Goal: Use online tool/utility: Utilize a website feature to perform a specific function

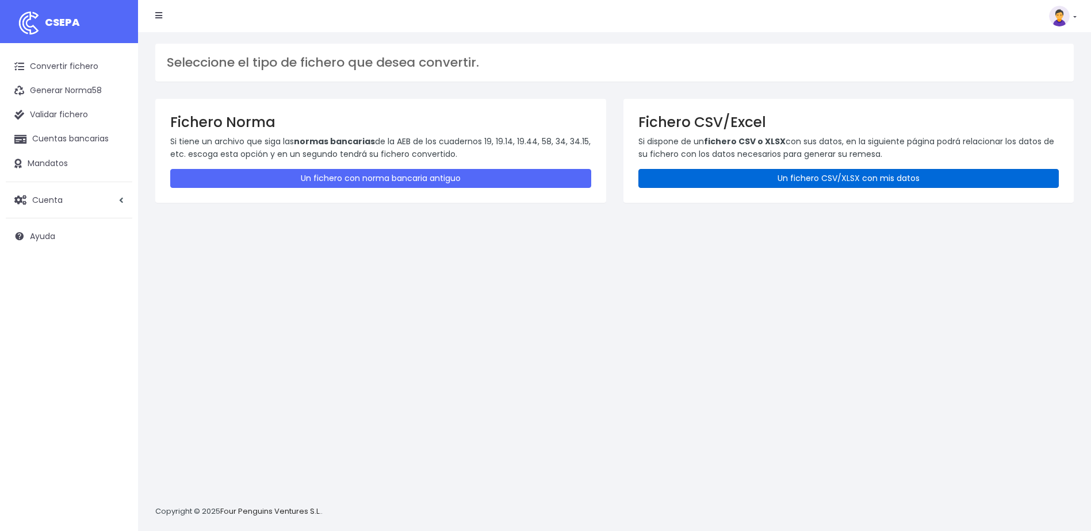
click at [837, 183] on link "Un fichero CSV/XLSX con mis datos" at bounding box center [848, 178] width 421 height 19
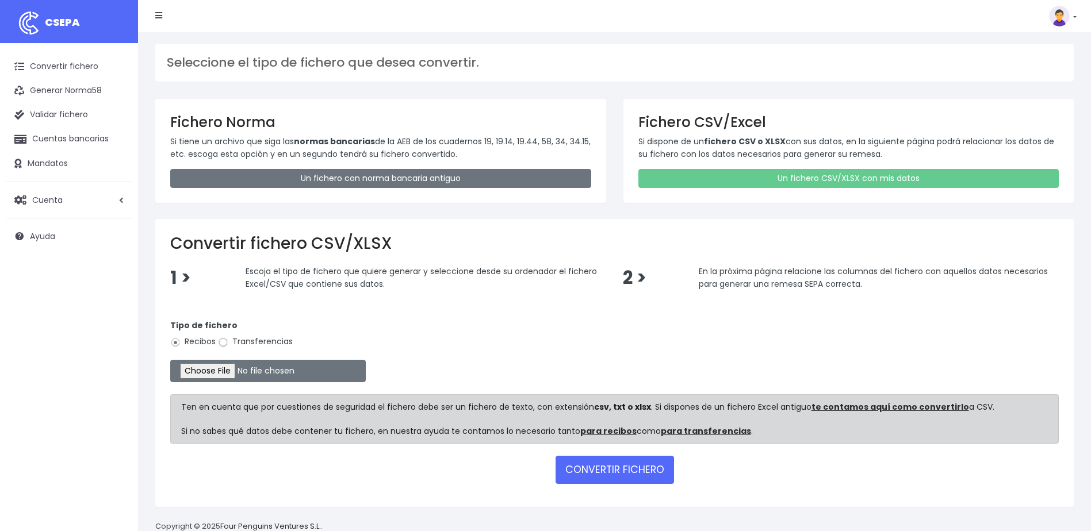
click at [225, 342] on input "Transferencias" at bounding box center [223, 343] width 10 height 10
radio input "true"
click at [224, 371] on input "file" at bounding box center [268, 371] width 196 height 22
type input "C:\fakepath\devoluciones sociedad 0530 con importe total de 5.597,97 EUR.csv"
click at [644, 476] on button "CONVERTIR FICHERO" at bounding box center [615, 470] width 118 height 28
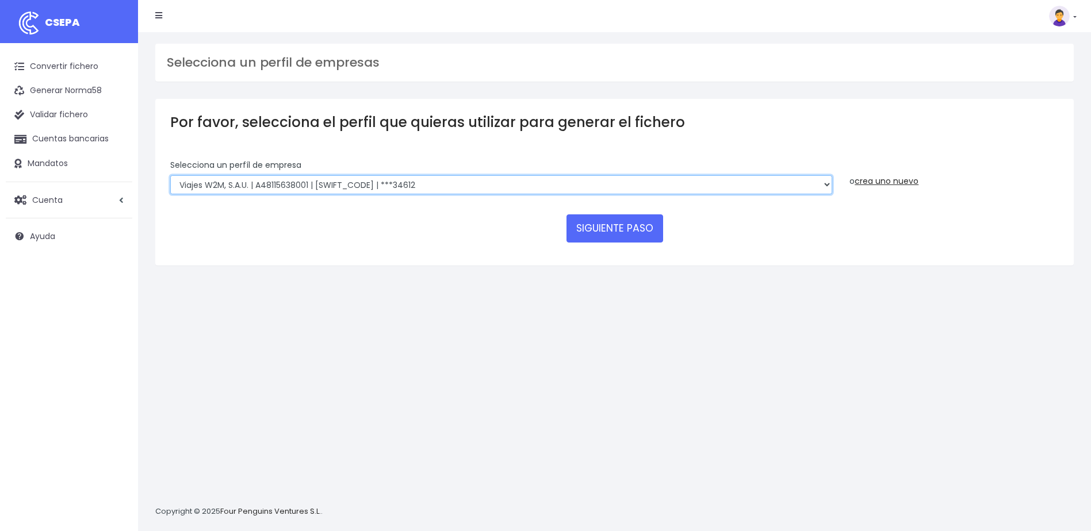
click at [424, 186] on select "WORLD2MEET,S.L.U | b62880992 | BSABESBBXXX | ***97721 World 2 Meet SLU | B62880…" at bounding box center [501, 185] width 662 height 20
select select "2124"
click at [170, 175] on select "WORLD2MEET,S.L.U | b62880992 | BSABESBBXXX | ***97721 World 2 Meet SLU | B62880…" at bounding box center [501, 185] width 662 height 20
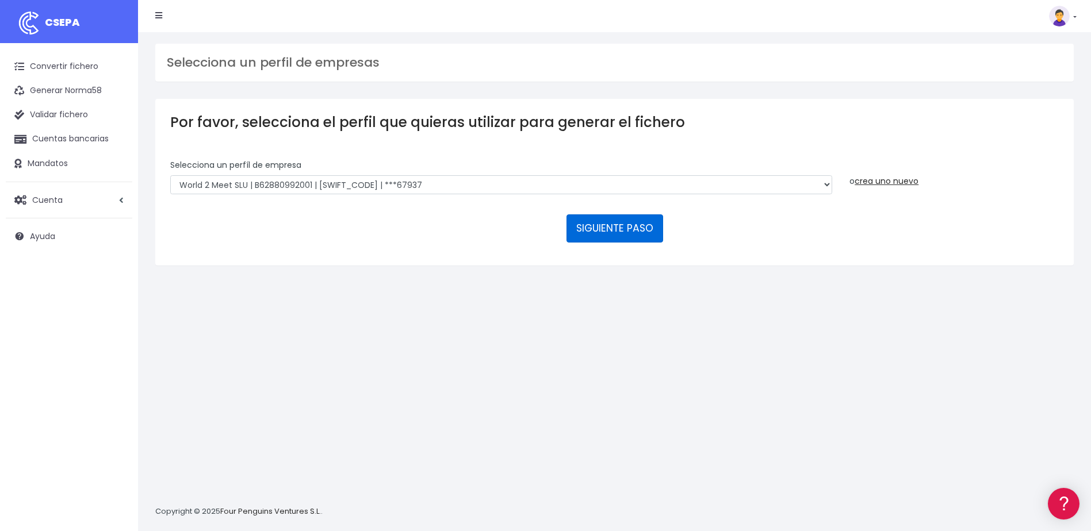
click at [598, 238] on button "SIGUIENTE PASO" at bounding box center [614, 229] width 97 height 28
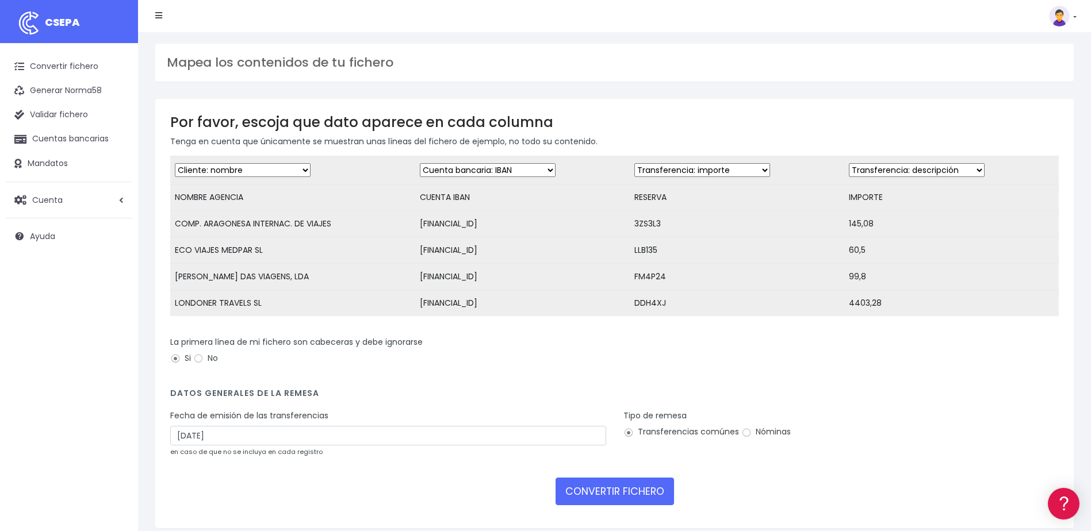
click at [736, 171] on select "Desechar campo Cliente: nombre Cliente: DNI Cliente: Email Cliente: referencia …" at bounding box center [702, 170] width 136 height 14
select select "description"
click at [634, 163] on select "Desechar campo Cliente: nombre Cliente: DNI Cliente: Email Cliente: referencia …" at bounding box center [702, 170] width 136 height 14
click at [957, 170] on select "Desechar campo Cliente: nombre Cliente: DNI Cliente: Email Cliente: referencia …" at bounding box center [917, 170] width 136 height 14
select select "amount"
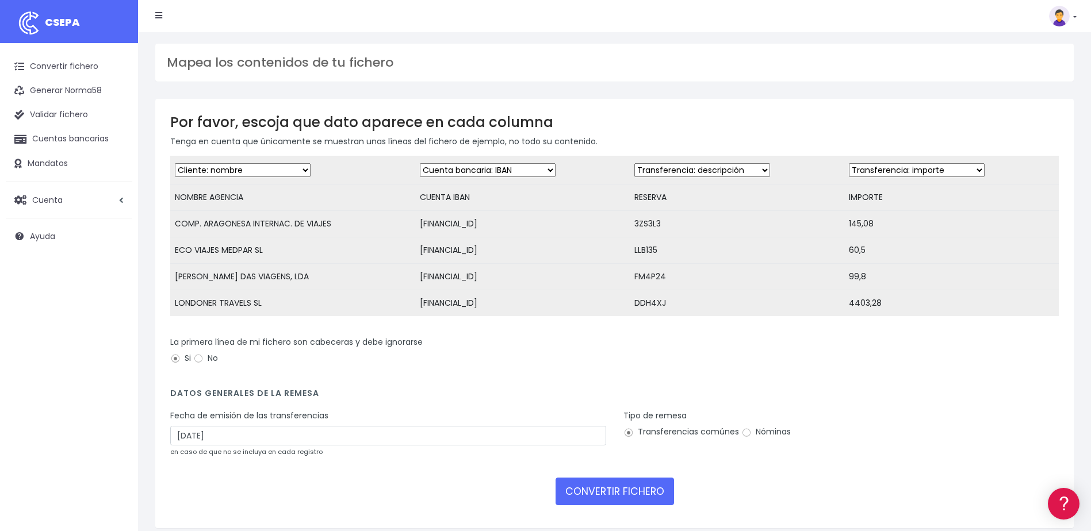
click at [849, 163] on select "Desechar campo Cliente: nombre Cliente: DNI Cliente: Email Cliente: referencia …" at bounding box center [917, 170] width 136 height 14
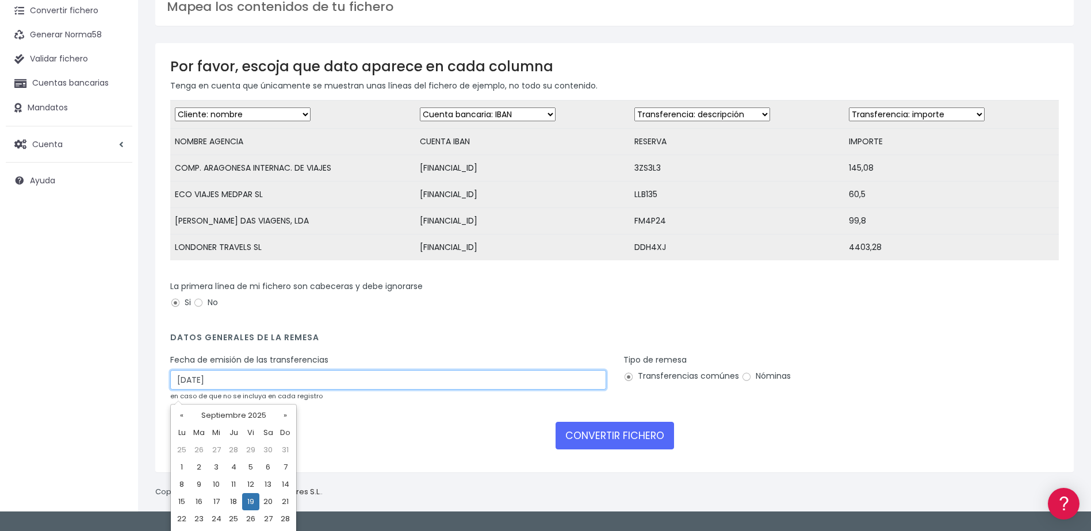
click at [184, 385] on input "19/09/2025" at bounding box center [388, 380] width 436 height 20
type input "17/09/2025"
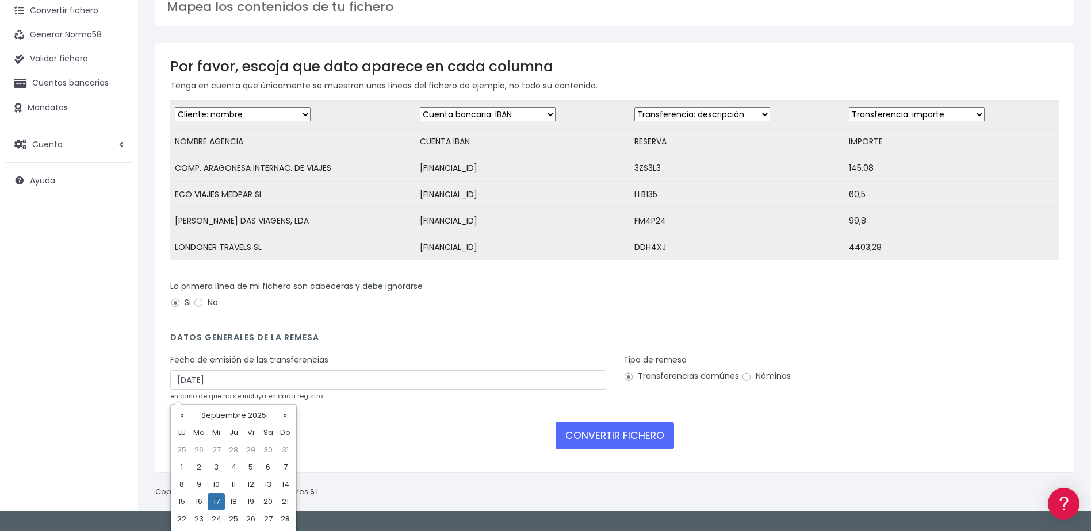
click at [554, 331] on form "Desechar campo Cliente: nombre Cliente: DNI Cliente: Email Cliente: referencia …" at bounding box center [614, 279] width 888 height 358
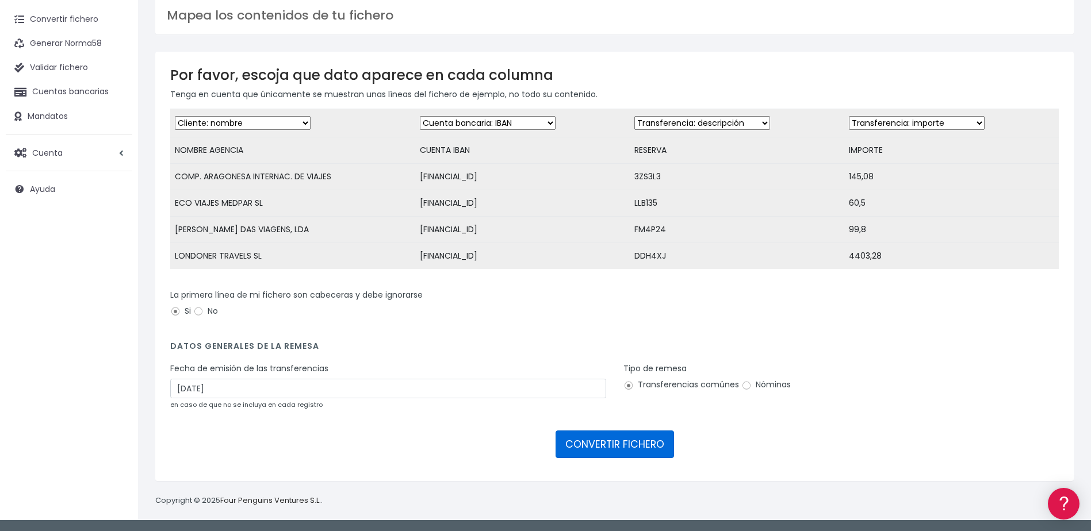
click at [611, 443] on button "CONVERTIR FICHERO" at bounding box center [615, 445] width 118 height 28
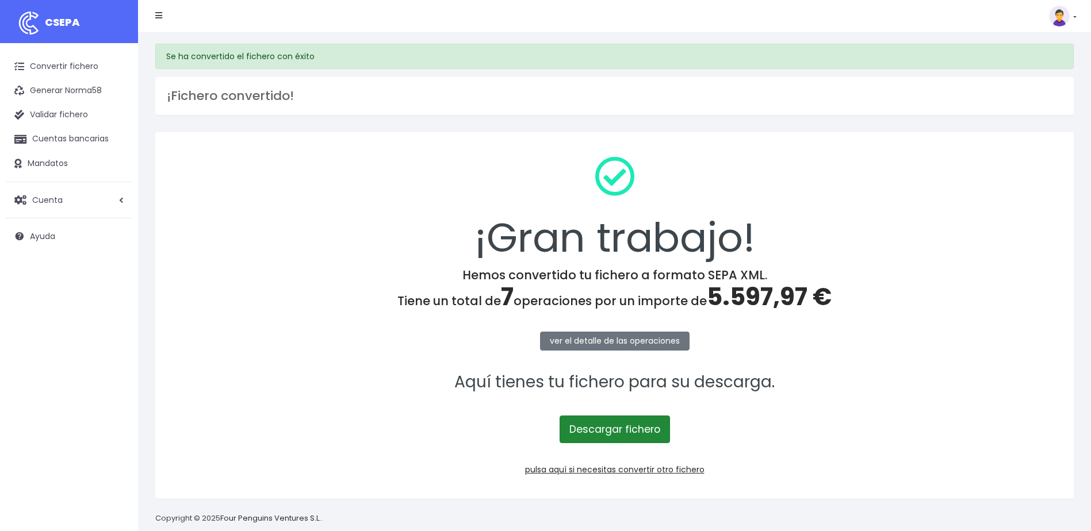
click at [623, 426] on link "Descargar fichero" at bounding box center [615, 430] width 110 height 28
